Goal: Navigation & Orientation: Find specific page/section

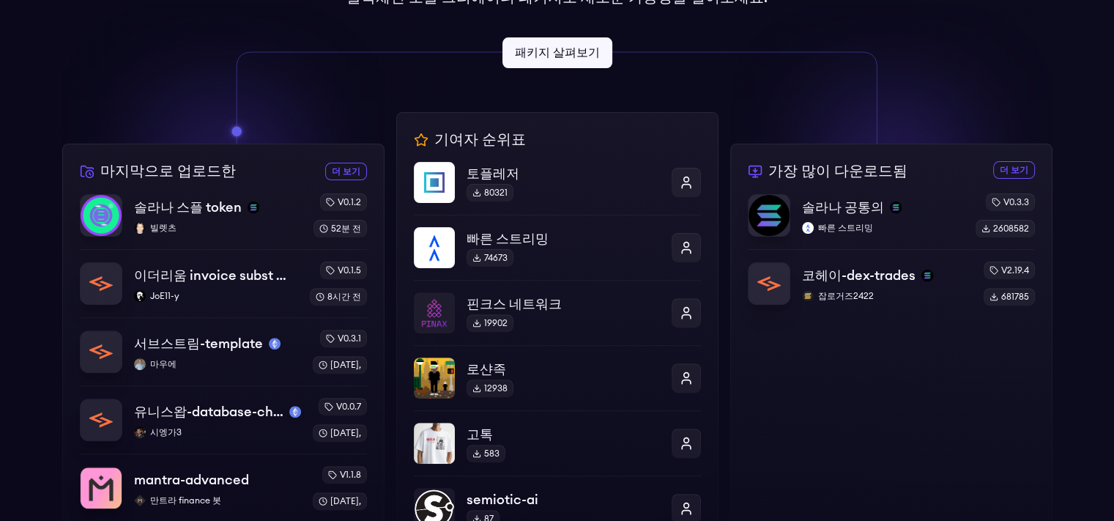
scroll to position [419, 0]
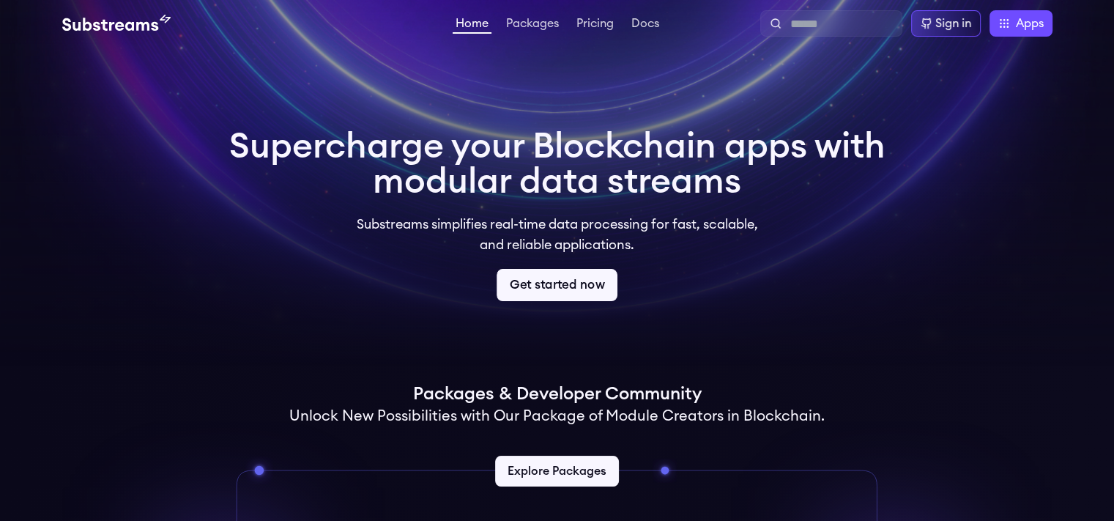
click at [550, 281] on link "Get started now" at bounding box center [557, 285] width 121 height 32
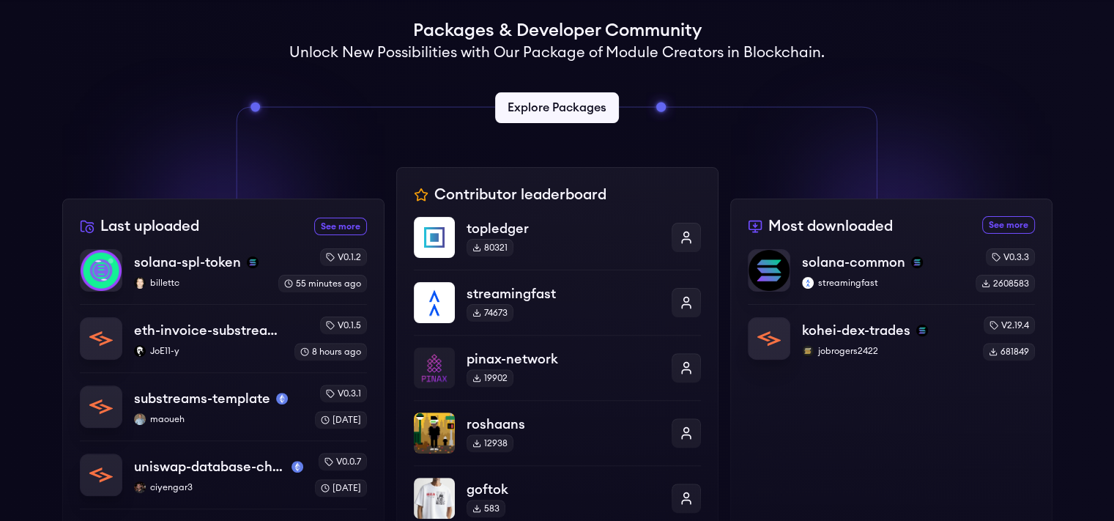
scroll to position [354, 0]
